Goal: Task Accomplishment & Management: Complete application form

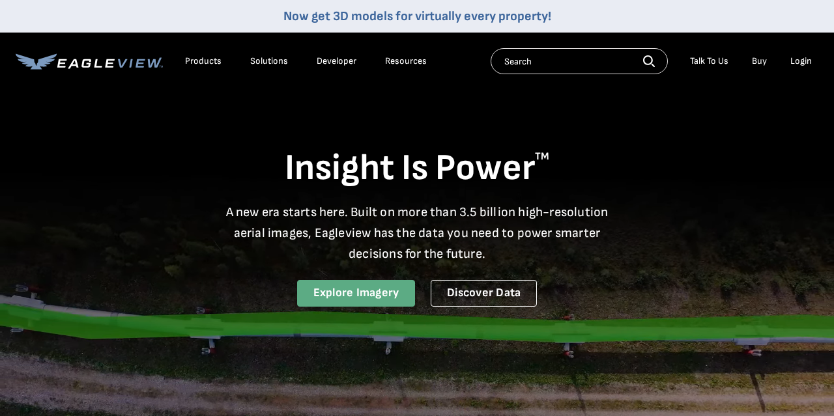
click at [334, 293] on link "Explore Imagery" at bounding box center [356, 293] width 119 height 27
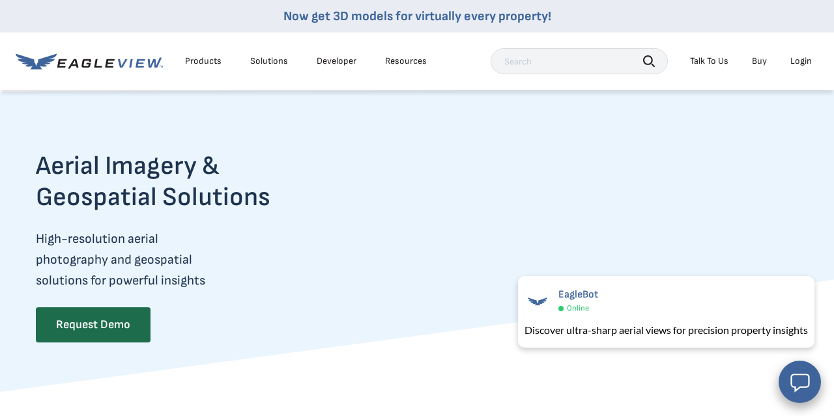
click at [804, 61] on div "Login" at bounding box center [801, 61] width 22 height 12
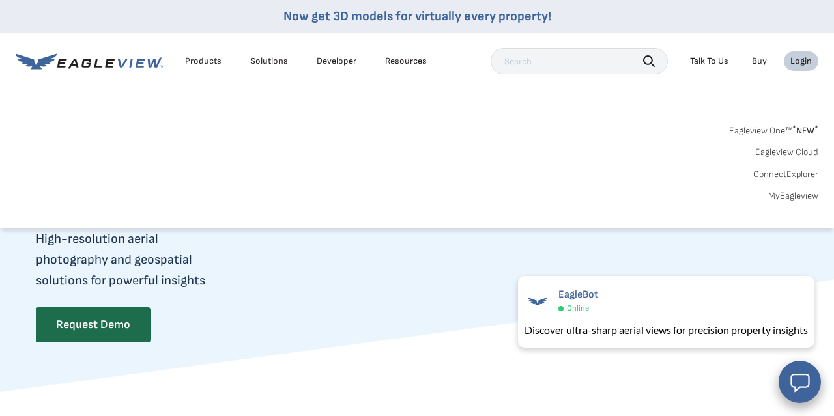
click at [741, 96] on nav "Now get 3D models for virtually every property! Products Solutions Developer Re…" at bounding box center [417, 114] width 834 height 228
click at [649, 115] on div "Search Products Our Product Areas Imagery 1-Inch GSD Aerial Imagery *" at bounding box center [417, 167] width 834 height 123
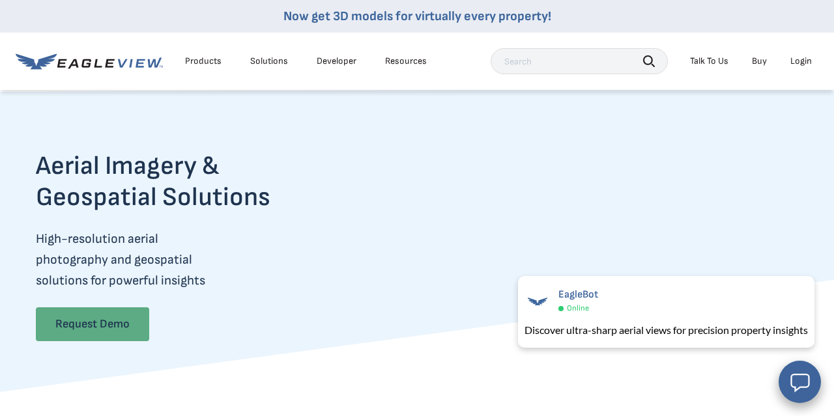
click at [85, 326] on link "Request Demo" at bounding box center [92, 325] width 113 height 34
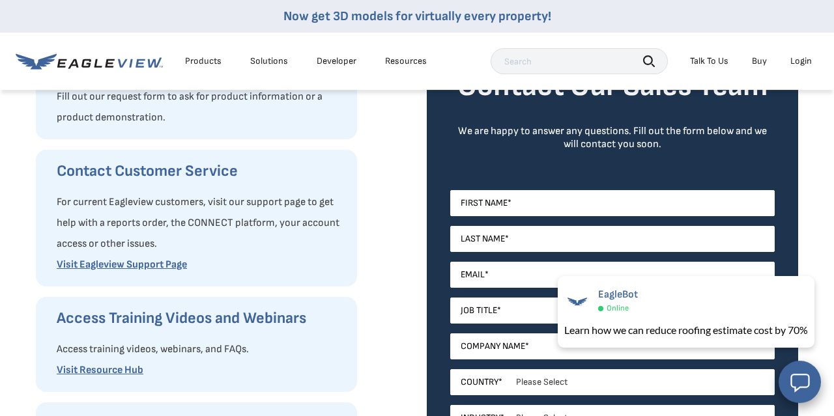
scroll to position [194, 0]
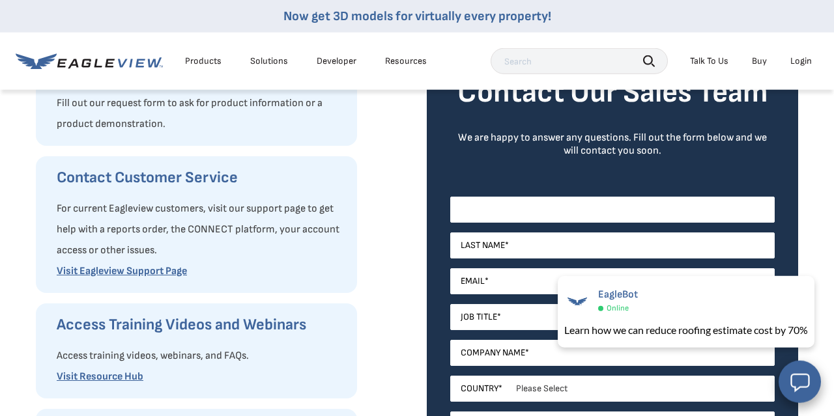
click at [509, 215] on input "First Name *" at bounding box center [612, 210] width 325 height 26
type input "K"
type input "[PERSON_NAME]"
click at [531, 249] on input "Last Name *" at bounding box center [612, 246] width 325 height 26
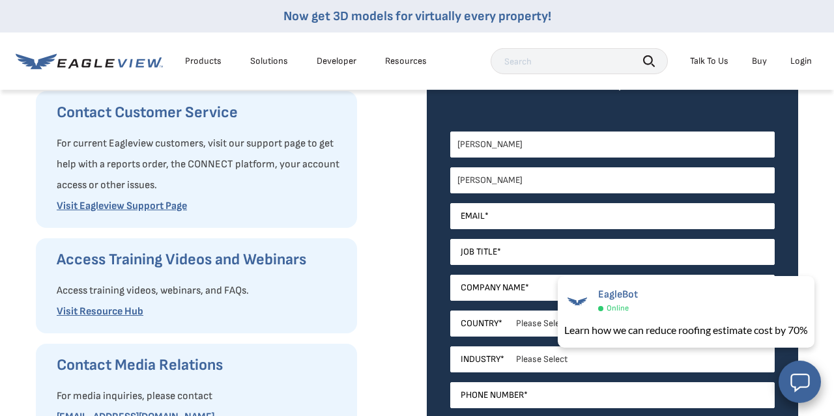
type input "[PERSON_NAME]"
click at [521, 218] on input "Email *" at bounding box center [612, 216] width 325 height 26
type input "[PERSON_NAME][EMAIL_ADDRESS][DOMAIN_NAME]"
click at [506, 252] on input "Job Title *" at bounding box center [612, 252] width 325 height 26
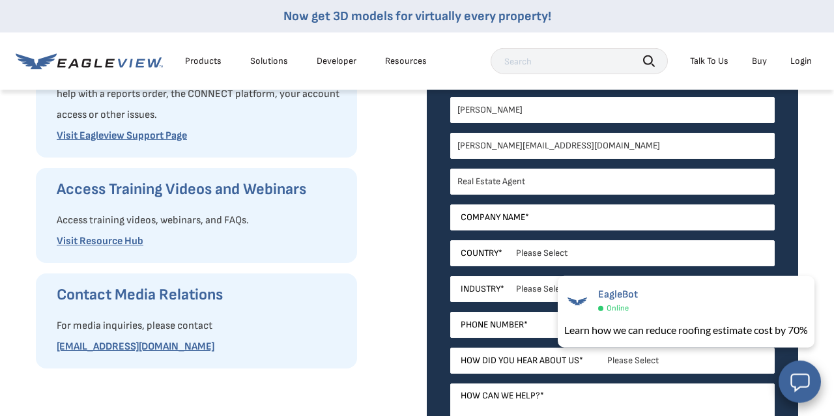
scroll to position [330, 0]
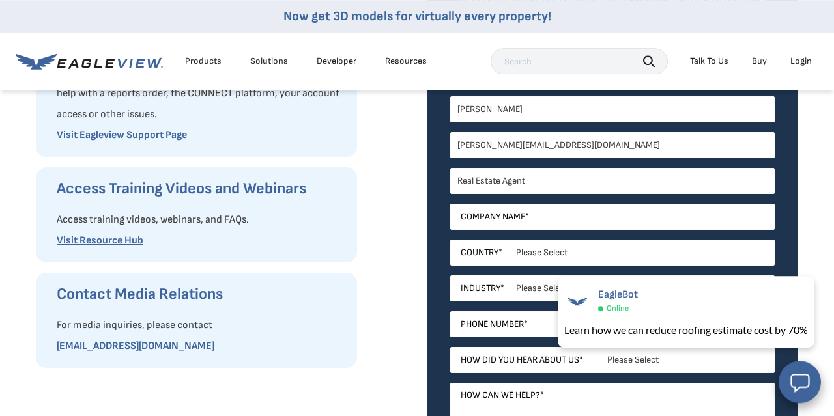
type input "Real Estate Agent"
click at [570, 214] on input "Company Name *" at bounding box center [612, 217] width 325 height 26
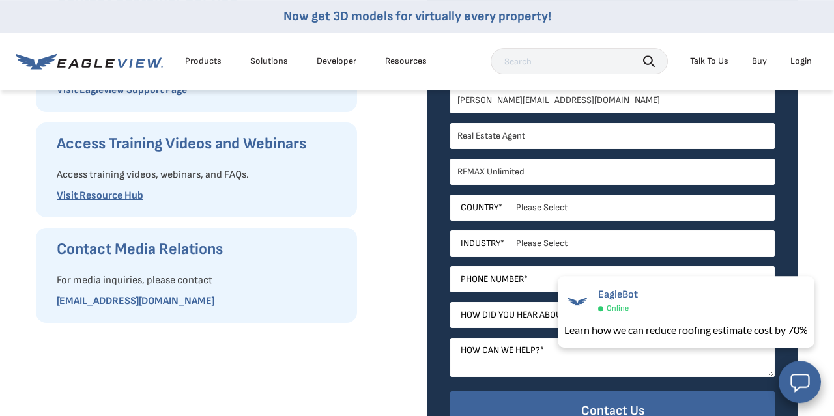
scroll to position [375, 0]
type input "REMAX Unlimited"
click at [450, 195] on select "Please Select United States Canada Australia India United Kingdom Other Aruba C…" at bounding box center [612, 208] width 325 height 26
select select "[GEOGRAPHIC_DATA]"
click option "[GEOGRAPHIC_DATA]" at bounding box center [0, 0] width 0 height 0
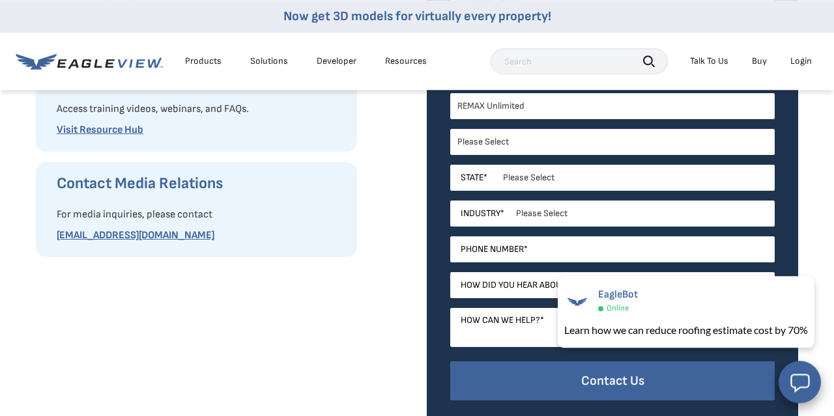
scroll to position [442, 0]
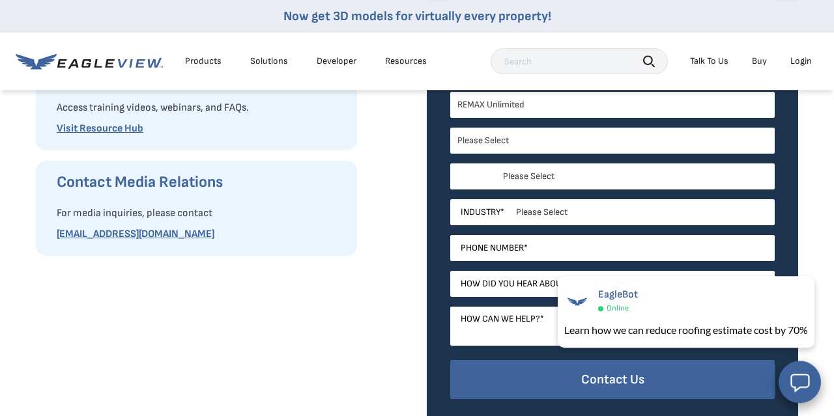
click at [450, 164] on select "Please Select Alabama Alaska Alberta Arizona Arkansas British Columbia Californ…" at bounding box center [612, 177] width 325 height 26
select select "Florida"
click option "Florida" at bounding box center [0, 0] width 0 height 0
click at [450, 199] on select "Please Select Architects & Engineering Construction Electric/Gas Utilities Gove…" at bounding box center [612, 212] width 325 height 26
select select "Real Estate"
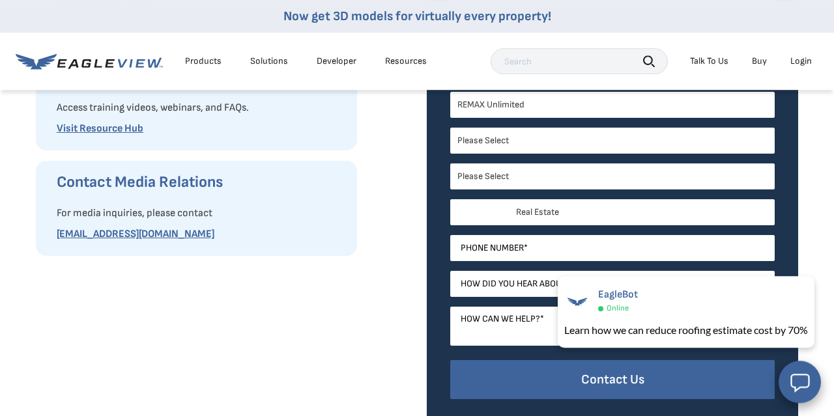
click option "Real Estate" at bounding box center [0, 0] width 0 height 0
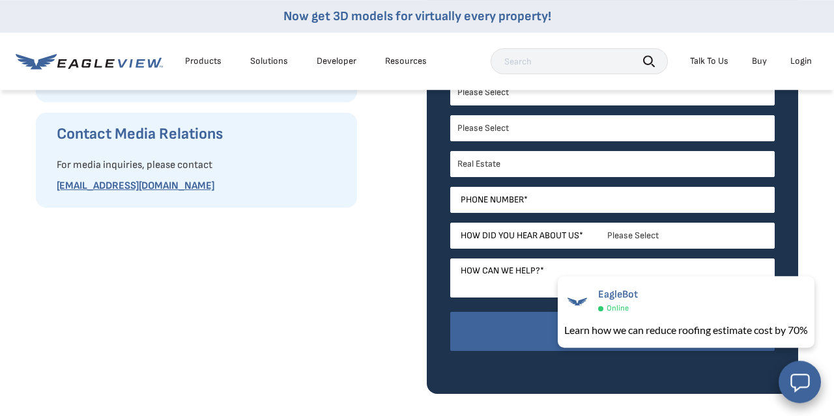
scroll to position [500, 0]
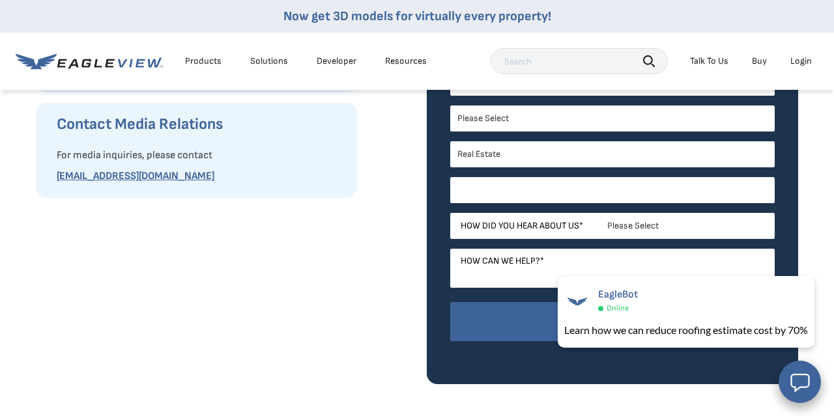
click at [576, 190] on input "Phone Number *" at bounding box center [612, 190] width 325 height 26
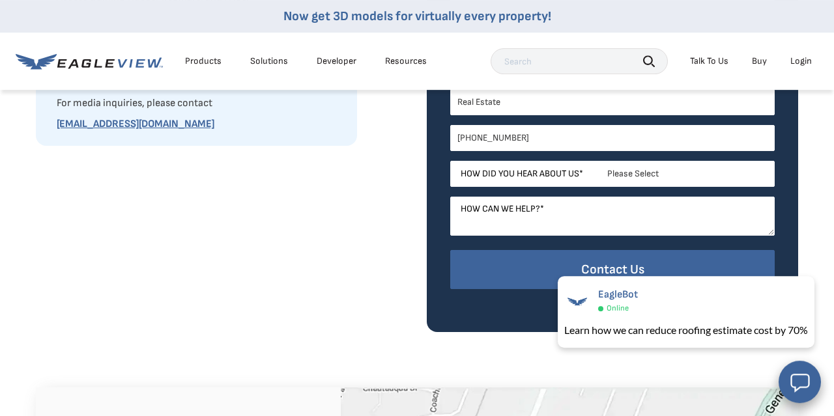
scroll to position [553, 0]
type input "904-806-2132"
click at [450, 161] on select "Please Select Search Engine Social Media Word of Mouth Podcast Online Advertise…" at bounding box center [612, 174] width 325 height 26
select select "Search Engine"
click option "Search Engine" at bounding box center [0, 0] width 0 height 0
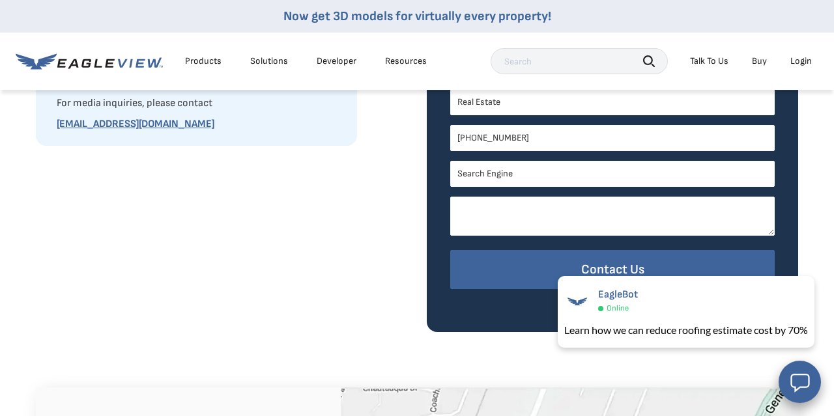
click at [564, 207] on textarea "How can we help? *" at bounding box center [612, 216] width 325 height 39
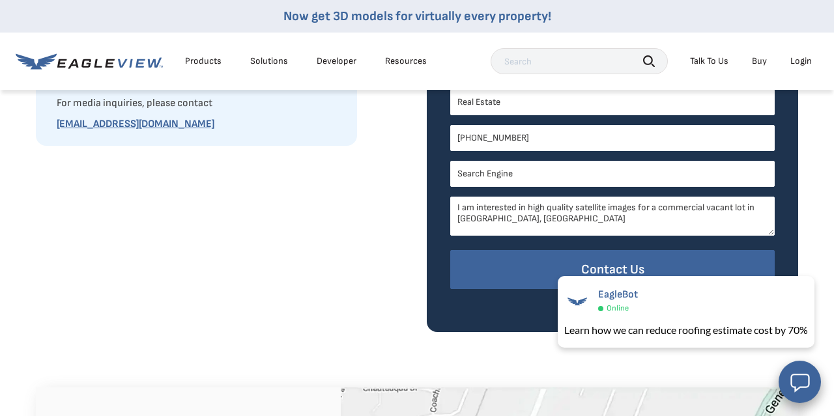
click at [527, 208] on textarea "I am interested in high quality satellite images for a commercial vacant lot in…" at bounding box center [612, 216] width 325 height 39
click at [542, 222] on textarea "I am interested in recent, high quality satellite images for a commercial vacan…" at bounding box center [612, 216] width 325 height 39
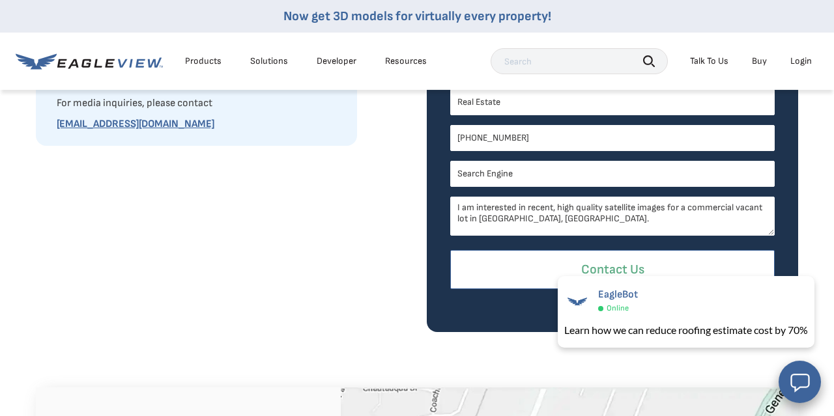
type textarea "I am interested in recent, high quality satellite images for a commercial vacan…"
click at [492, 264] on input "Contact Us" at bounding box center [612, 270] width 325 height 40
